Goal: Task Accomplishment & Management: Manage account settings

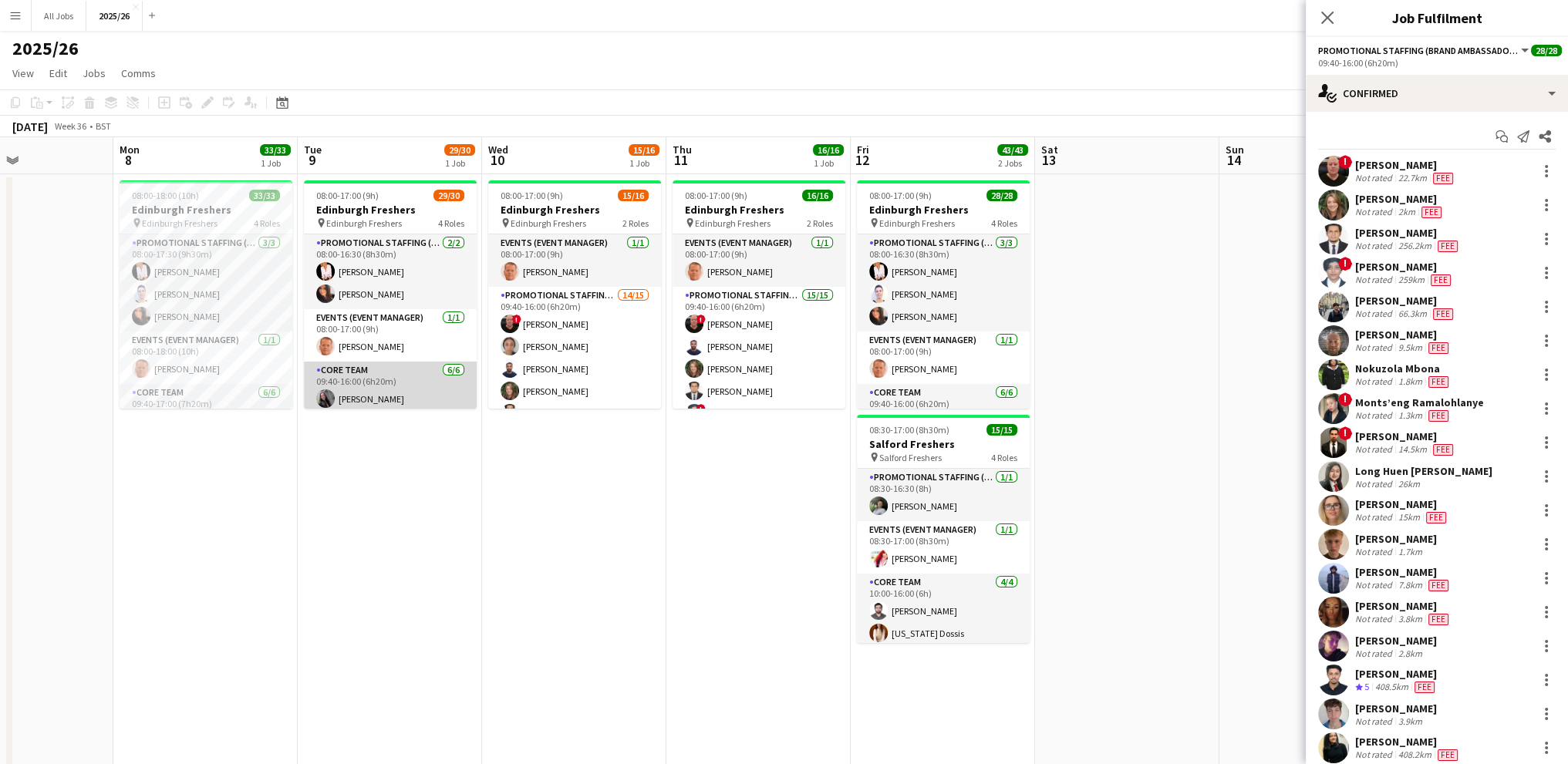
click at [359, 361] on app-card-role "Core Team [DATE] 09:40-16:00 (6h20m) [PERSON_NAME] [PERSON_NAME] [PERSON_NAME] …" at bounding box center [389, 446] width 173 height 169
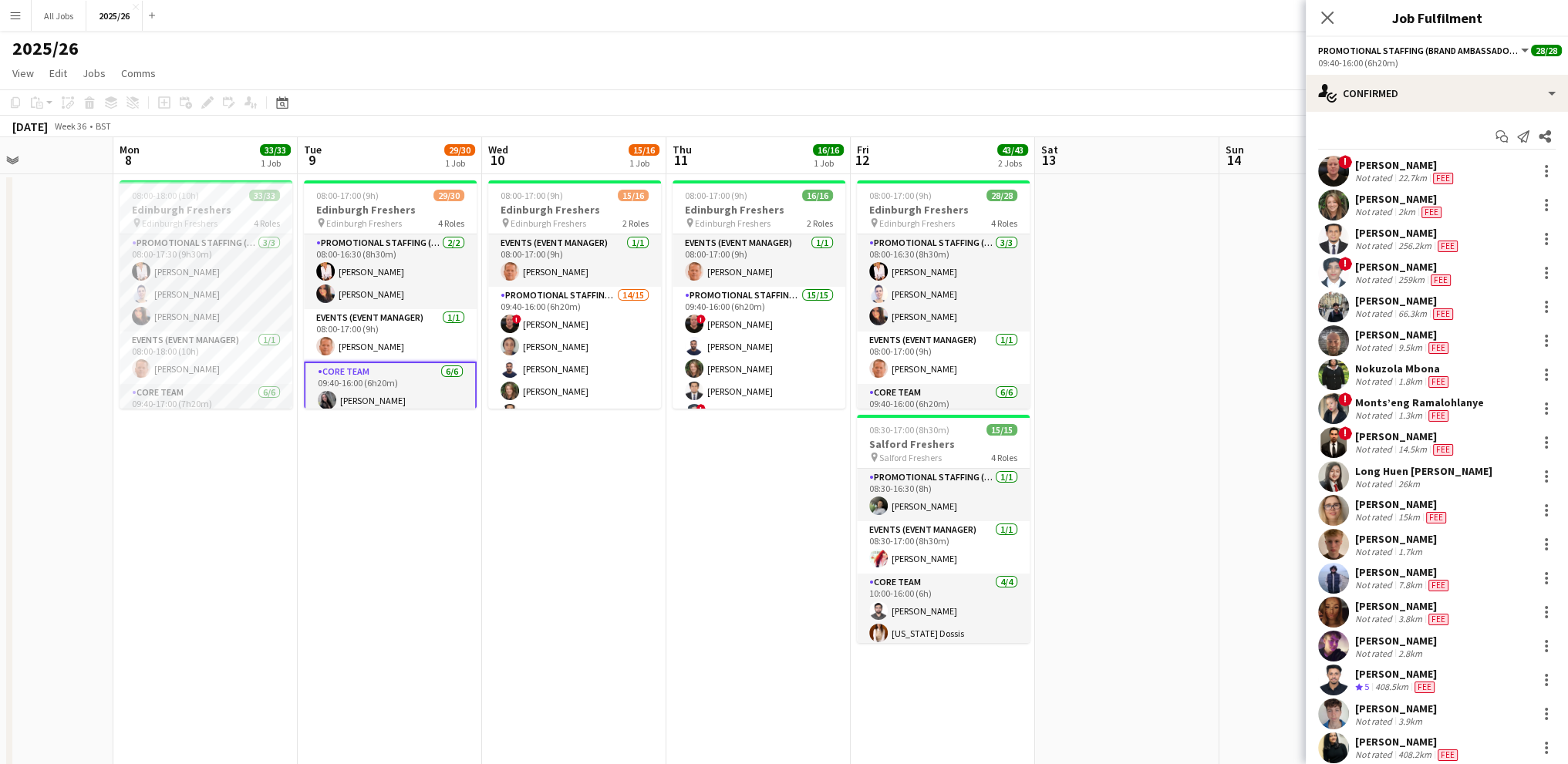
click at [412, 381] on app-card-role "Core Team [DATE] 09:40-16:00 (6h20m) [PERSON_NAME] [PERSON_NAME] [PERSON_NAME] …" at bounding box center [389, 447] width 173 height 172
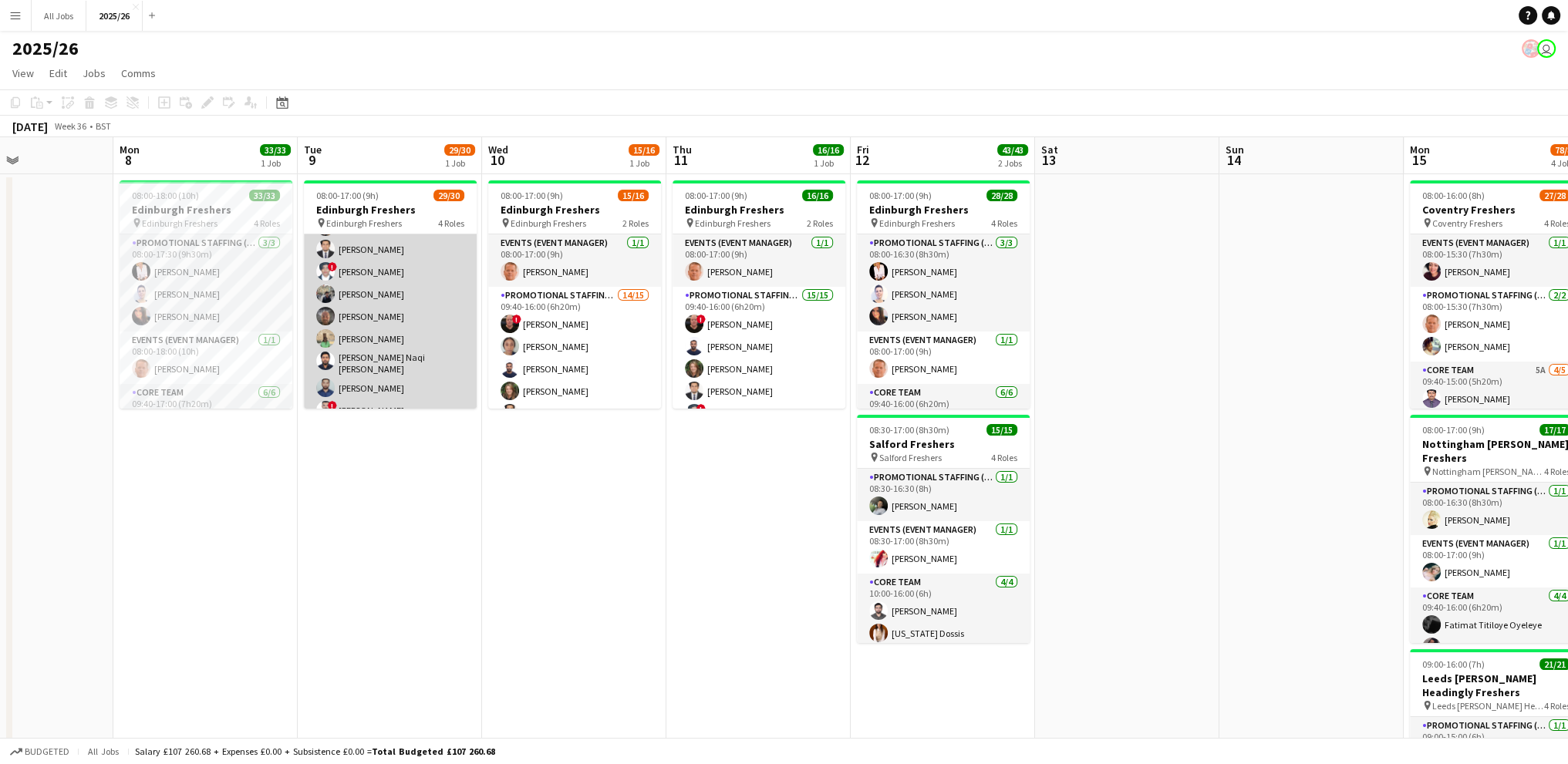
click at [383, 318] on app-card-role "Promotional Staffing (Brand Ambassadors) 1A 20/21 09:40-16:00 (6h20m) ! [PERSON…" at bounding box center [389, 401] width 173 height 513
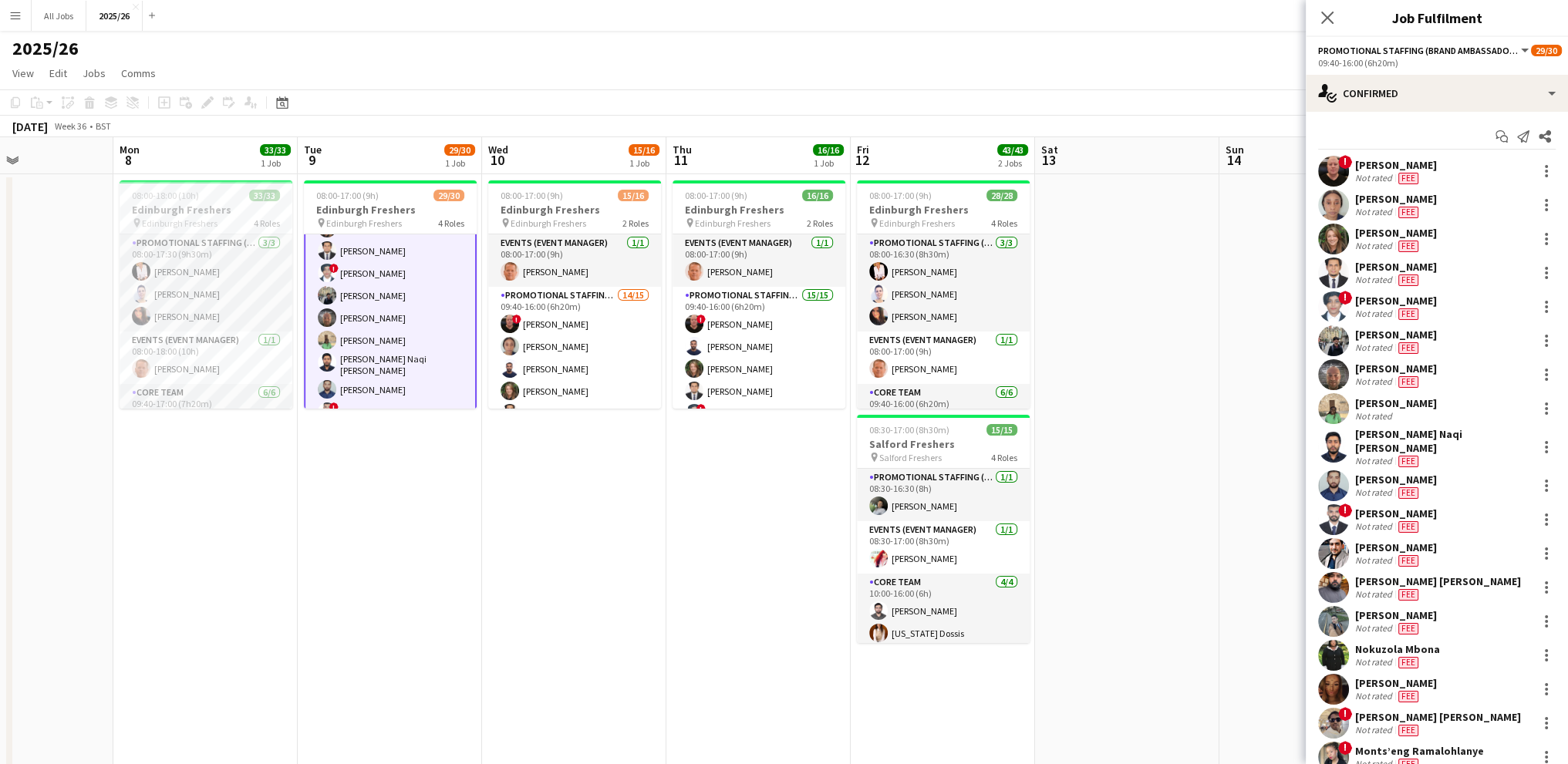
scroll to position [386, 0]
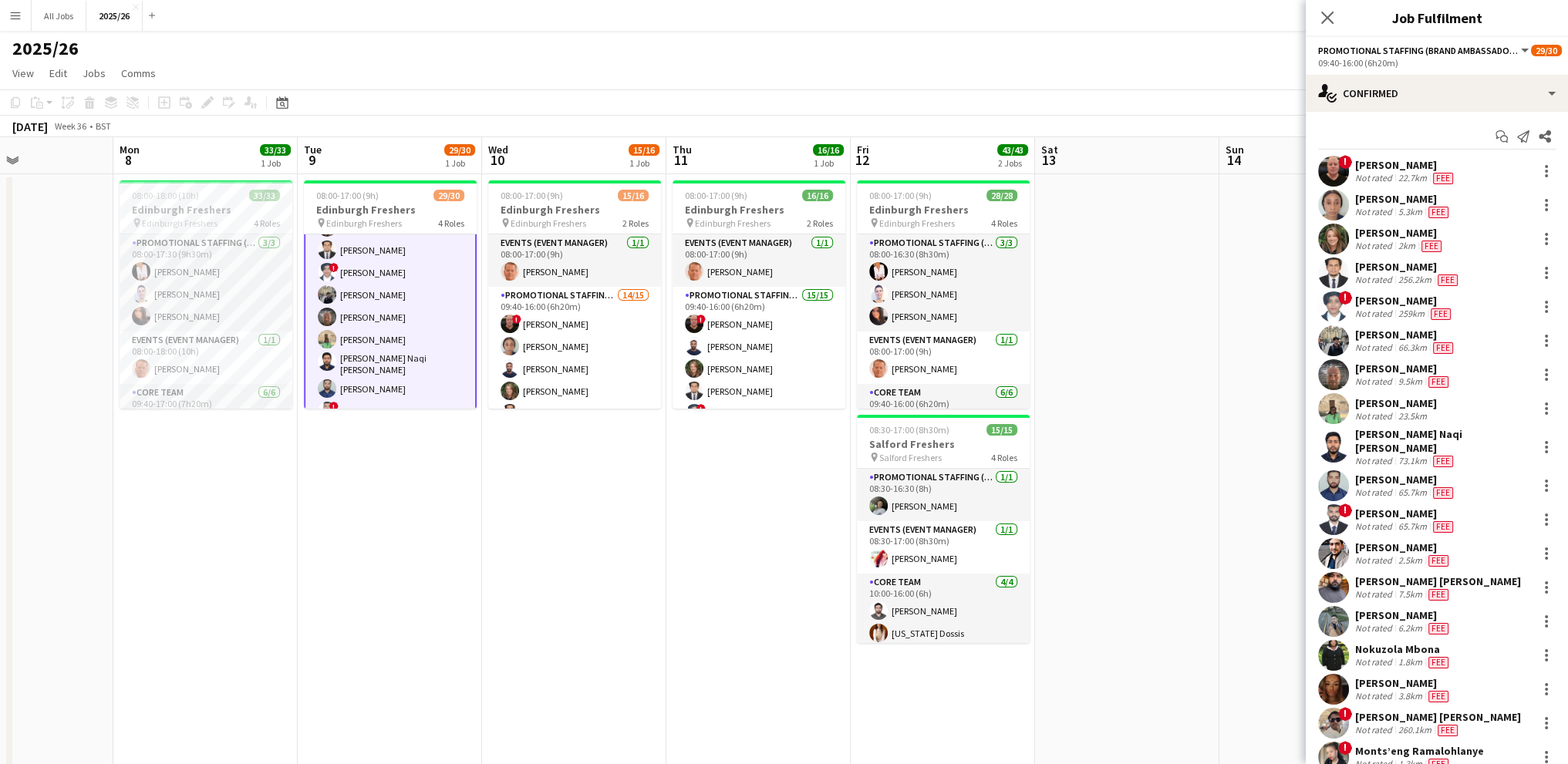
click at [1371, 486] on div "Not rated" at bounding box center [1375, 492] width 40 height 12
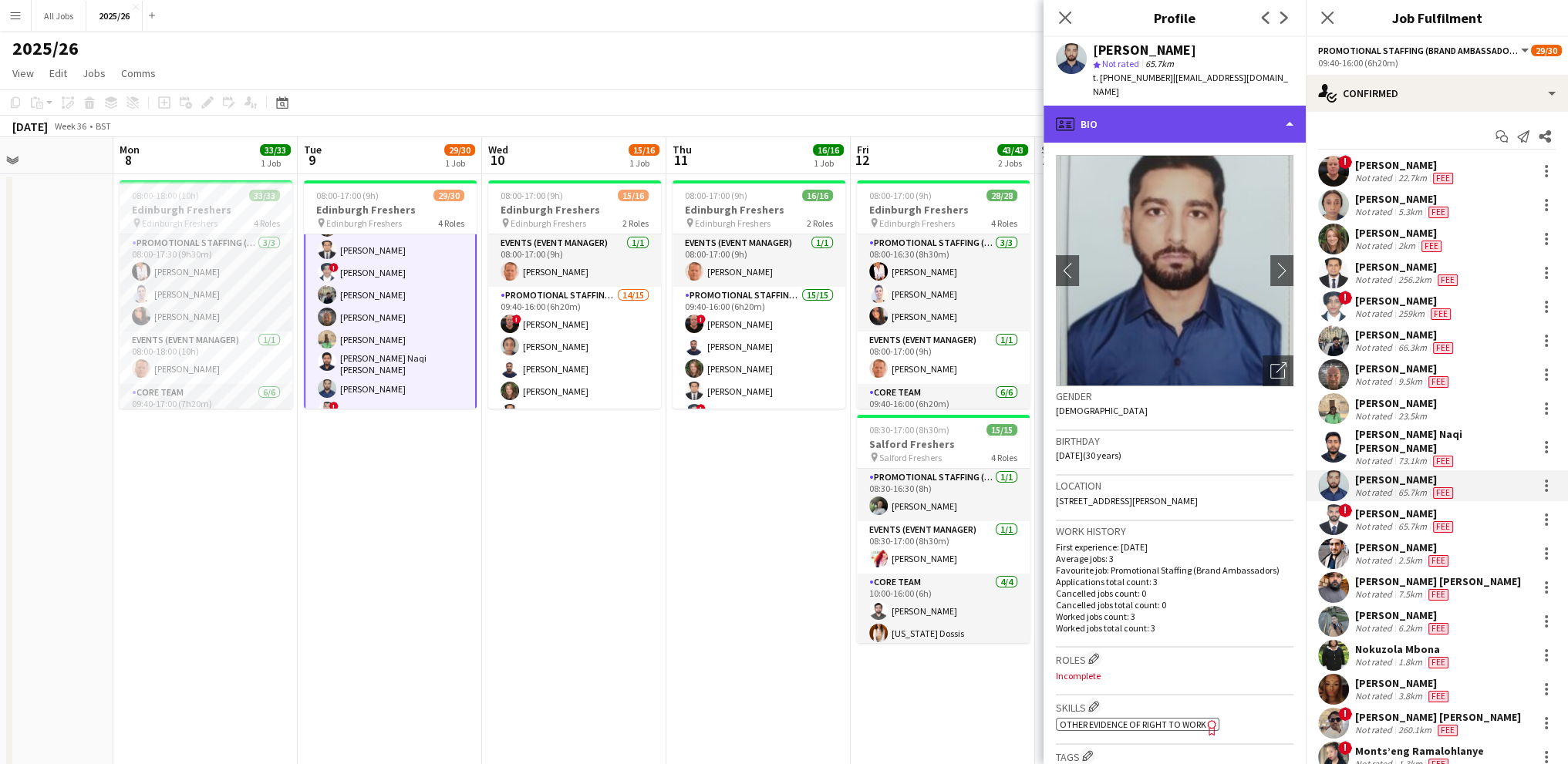
click at [1169, 119] on div "profile Bio" at bounding box center [1174, 124] width 262 height 37
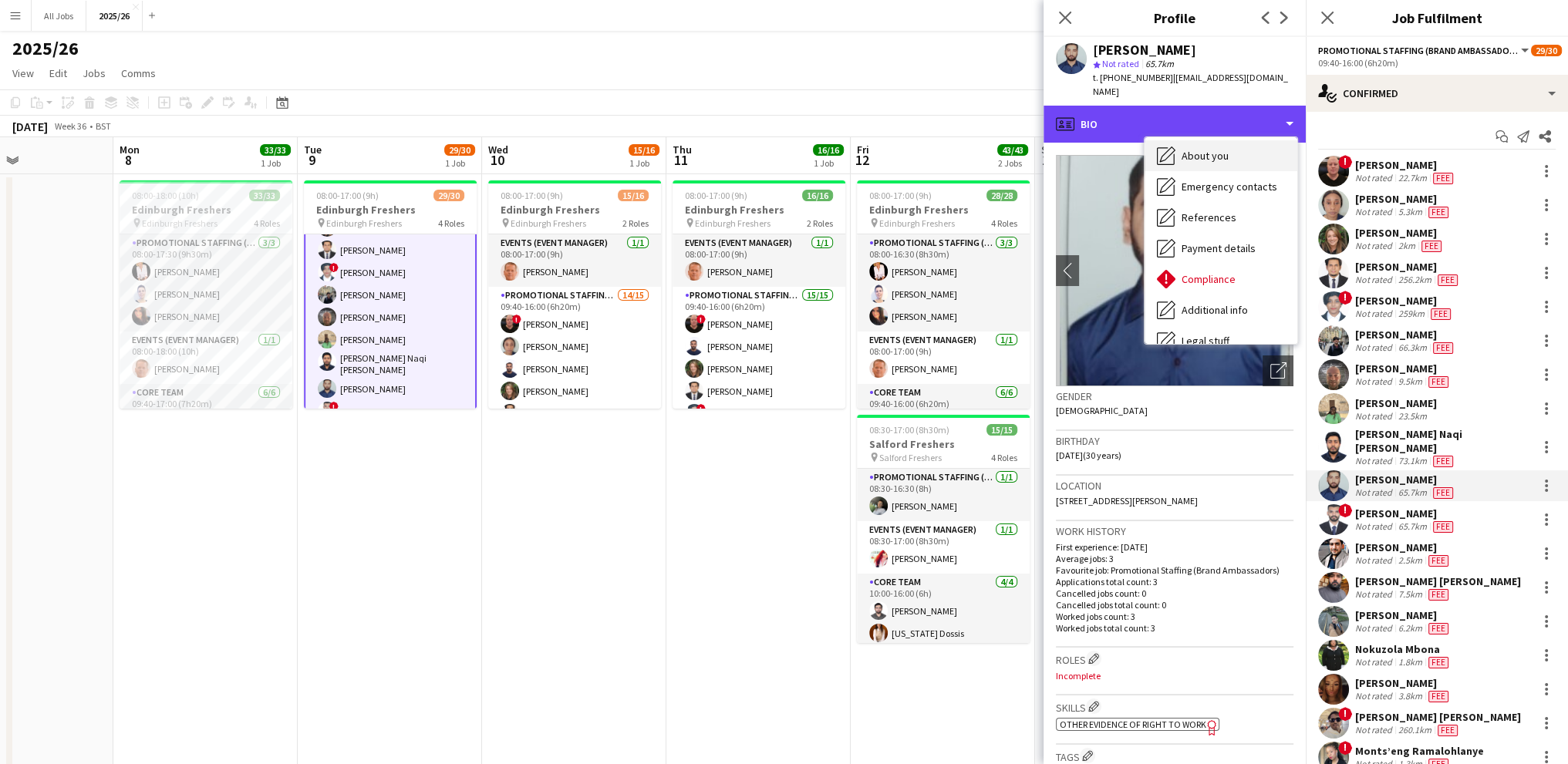
scroll to position [176, 0]
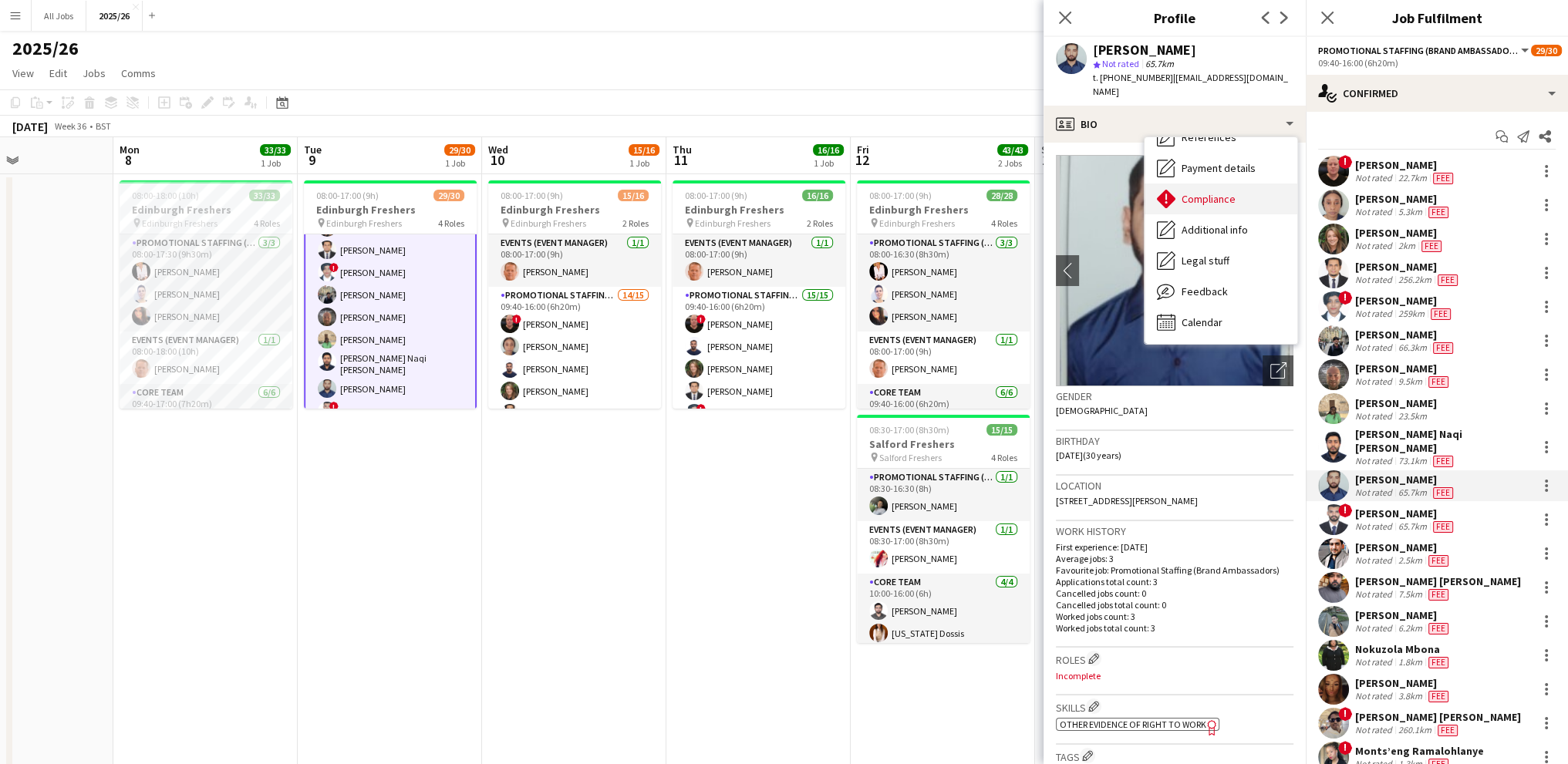
click at [1206, 192] on span "Compliance" at bounding box center [1209, 199] width 54 height 14
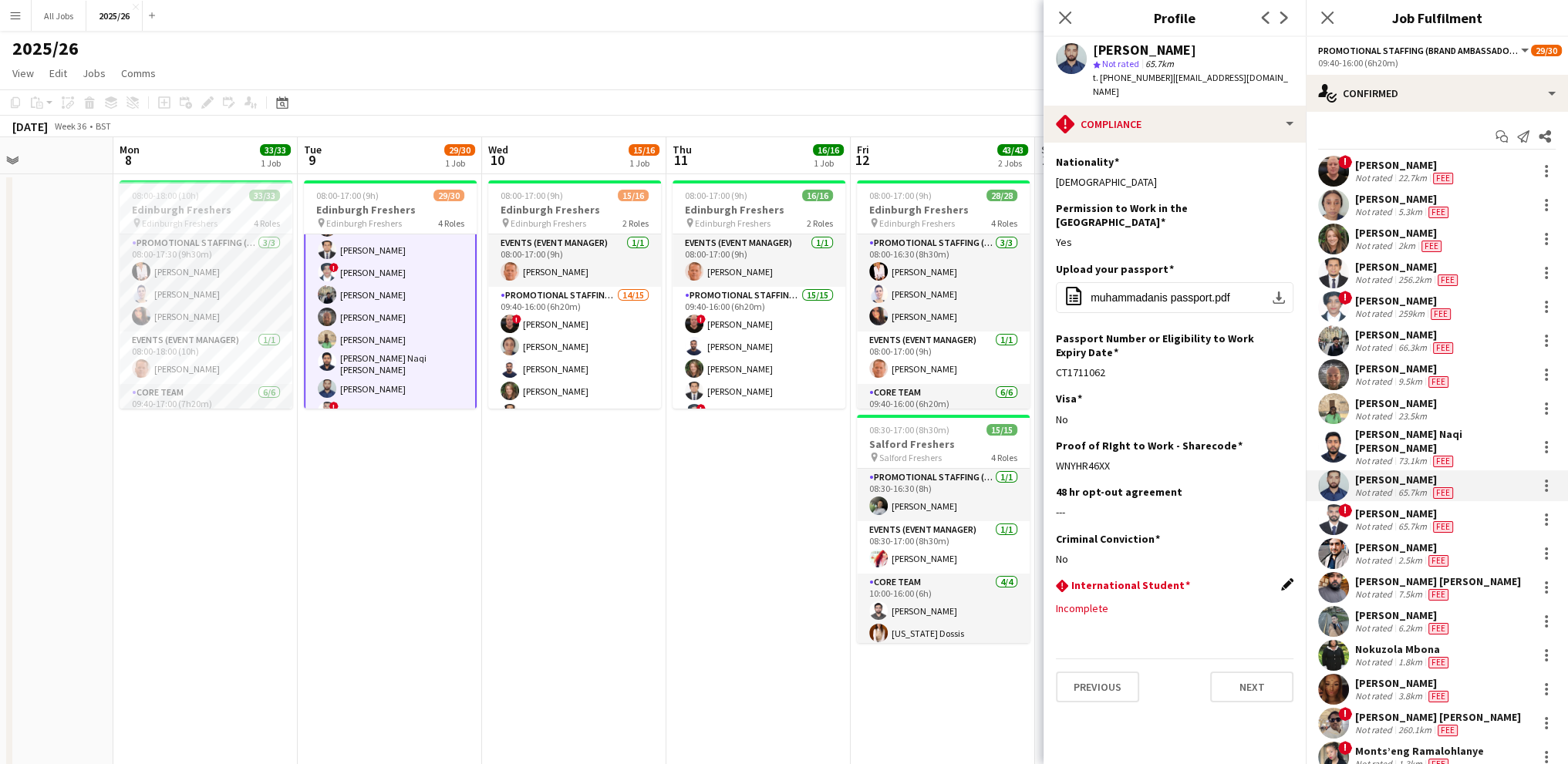
click at [1290, 578] on app-icon "Edit this field" at bounding box center [1287, 584] width 12 height 12
click at [1098, 612] on label "Yes" at bounding box center [1094, 617] width 15 height 12
click at [1076, 667] on button "Save" at bounding box center [1073, 680] width 36 height 25
click at [1286, 625] on app-icon "Edit this field" at bounding box center [1287, 631] width 12 height 12
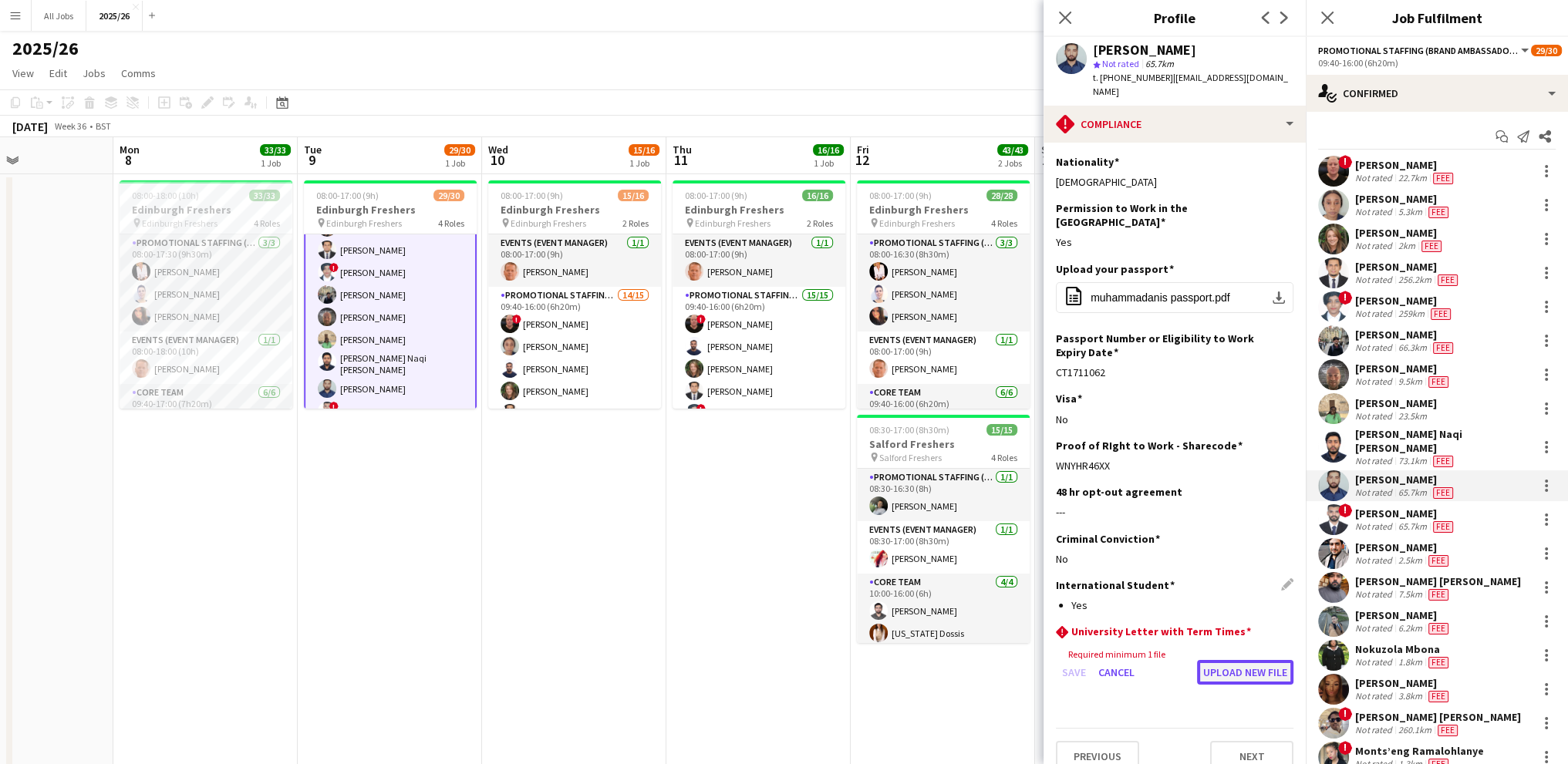
click at [1206, 660] on button "Upload new file" at bounding box center [1245, 672] width 96 height 25
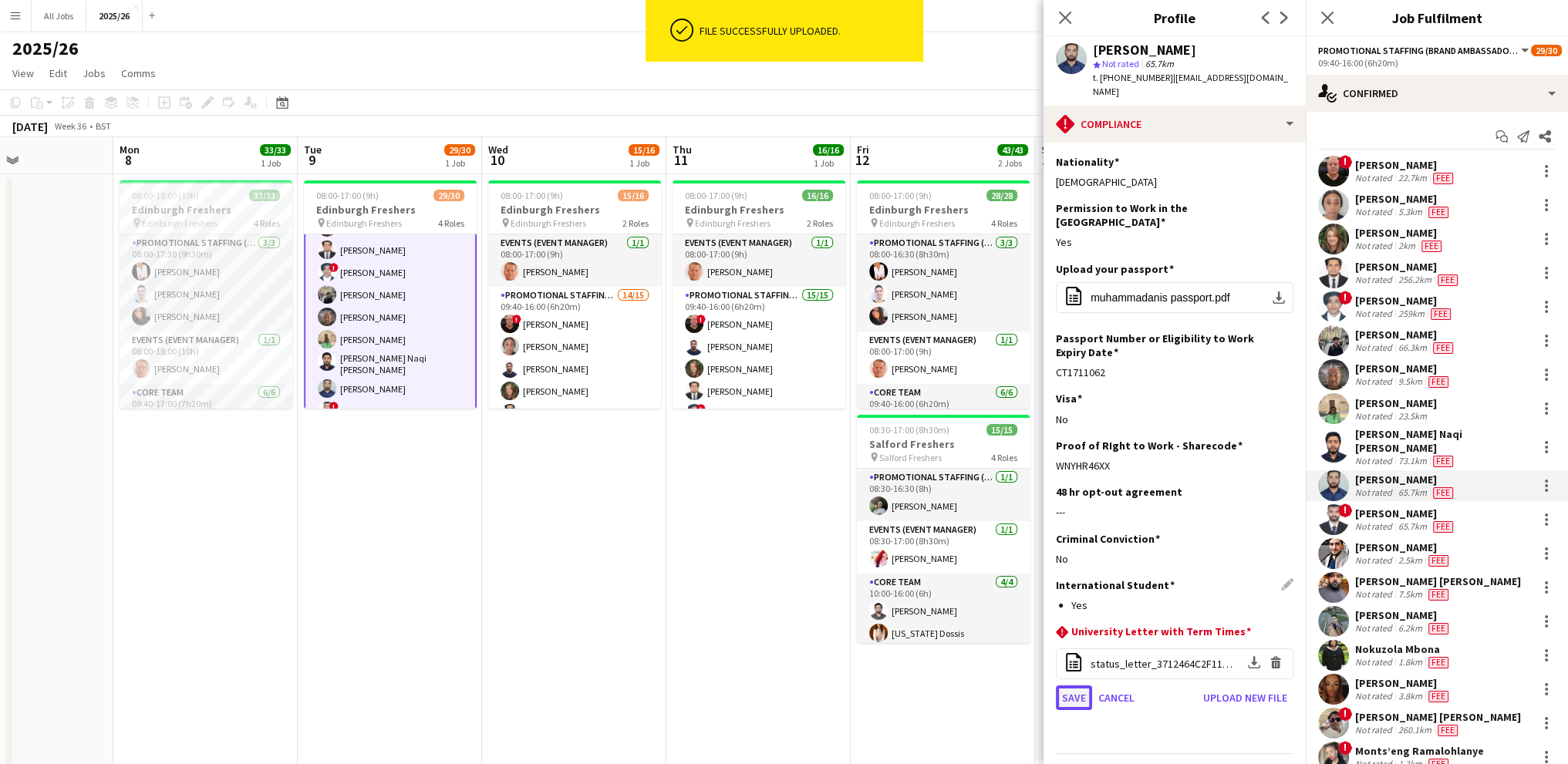
click at [1070, 685] on button "Save" at bounding box center [1073, 697] width 36 height 25
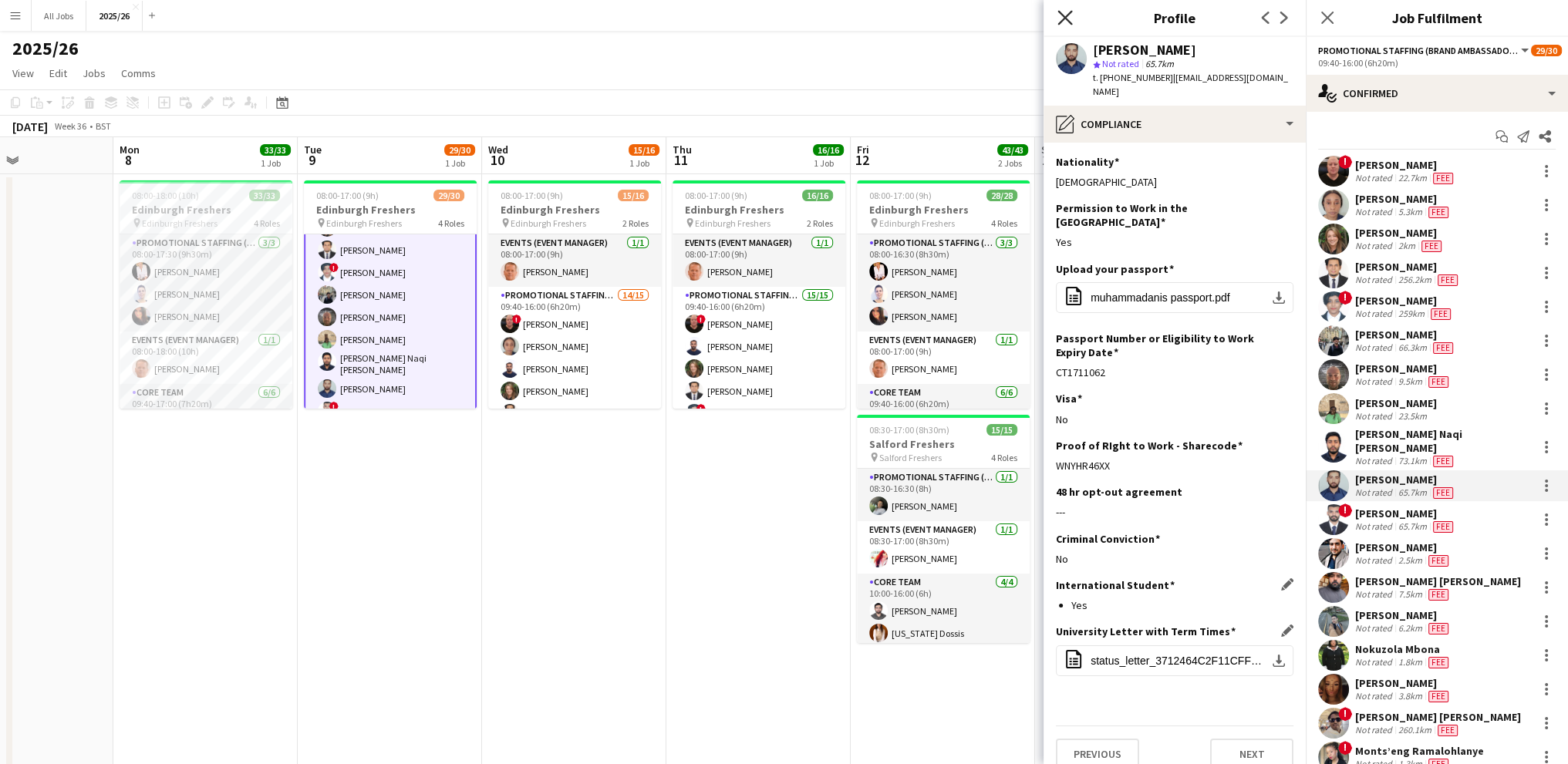
click at [1065, 20] on icon "Close pop-in" at bounding box center [1064, 17] width 15 height 15
